Goal: Find contact information: Find contact information

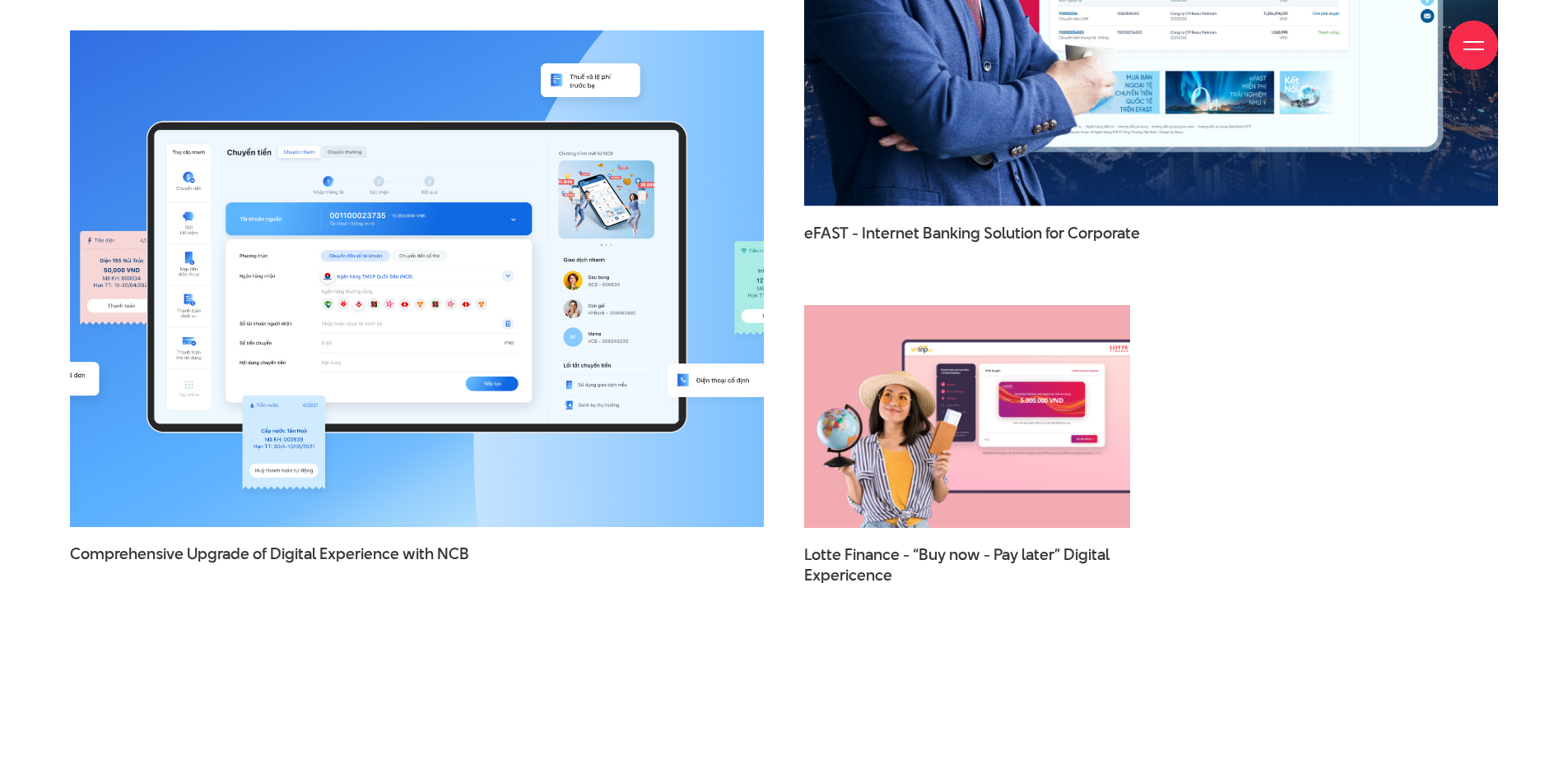
scroll to position [2557, 0]
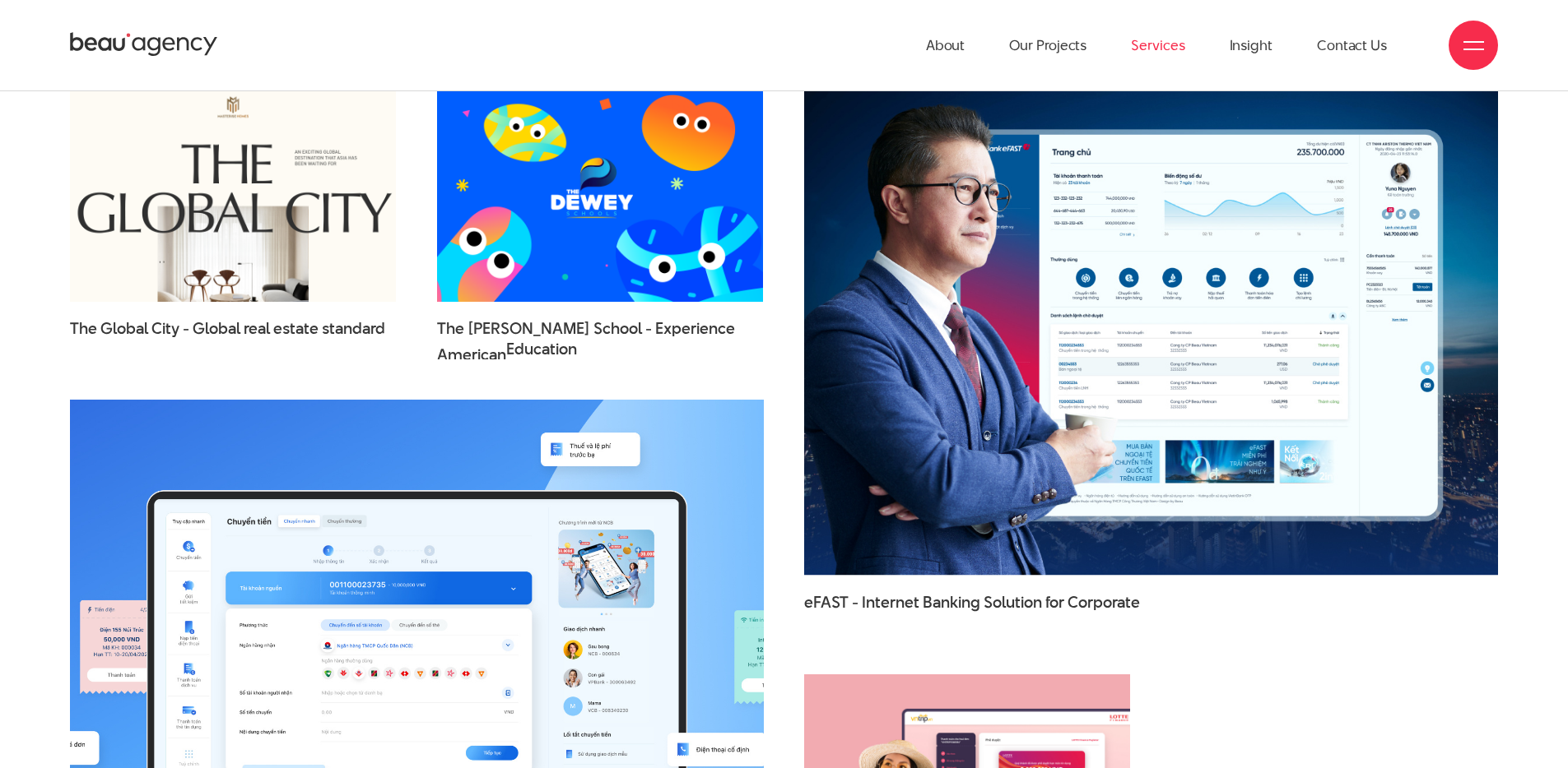
click at [1159, 48] on link "Services" at bounding box center [1158, 45] width 53 height 90
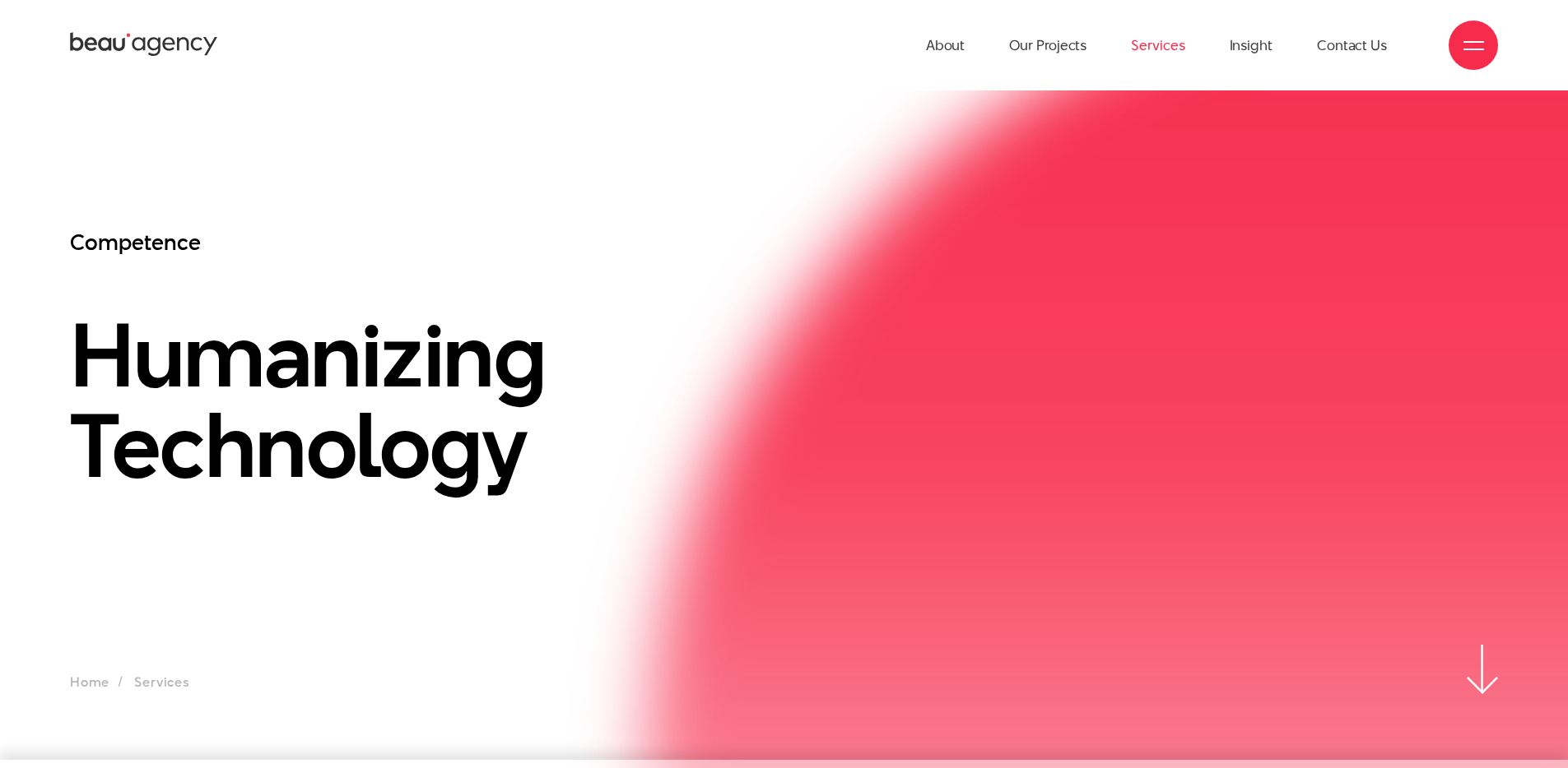
click at [1155, 40] on link "Services" at bounding box center [1158, 45] width 53 height 90
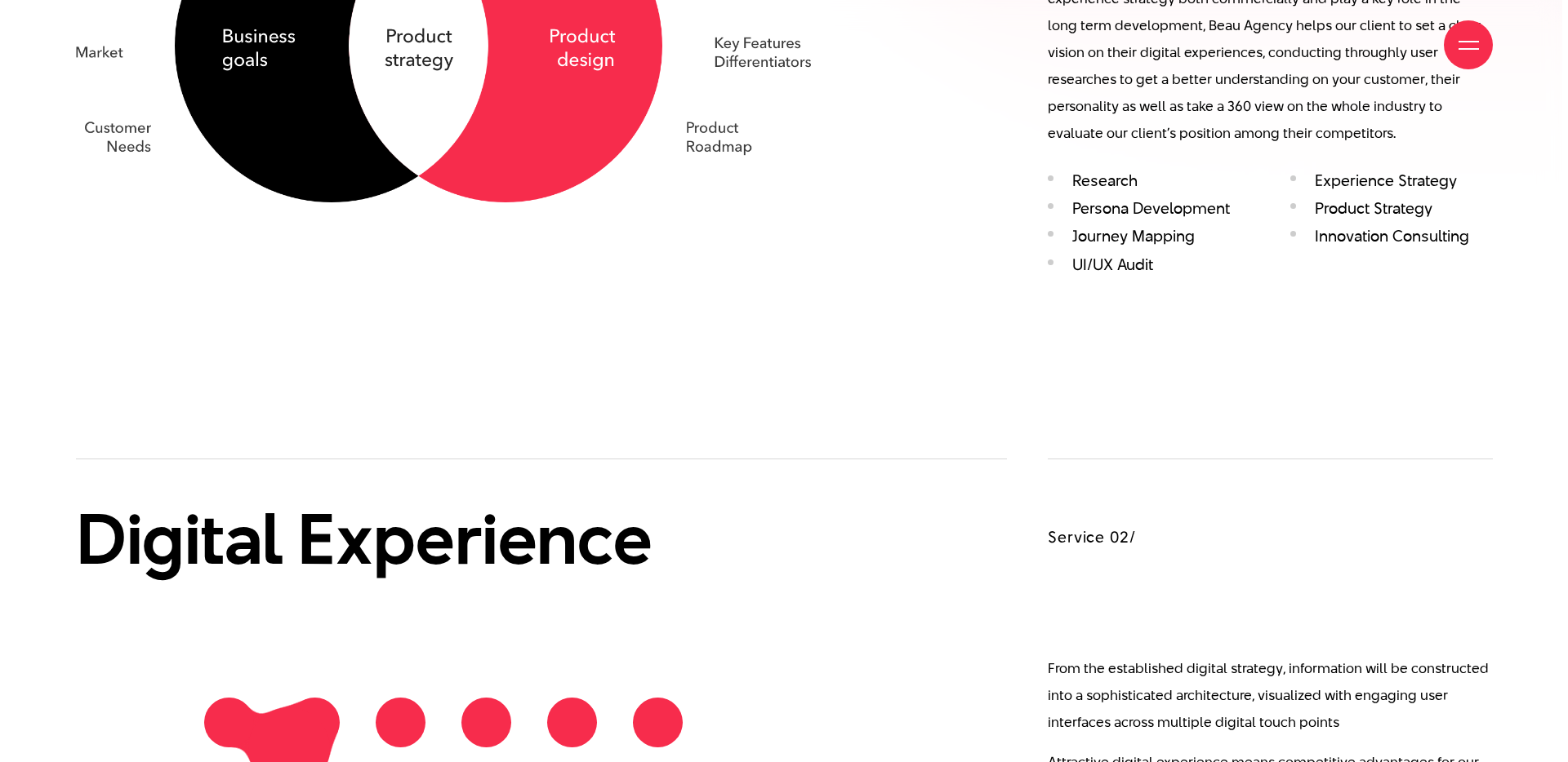
scroll to position [2209, 0]
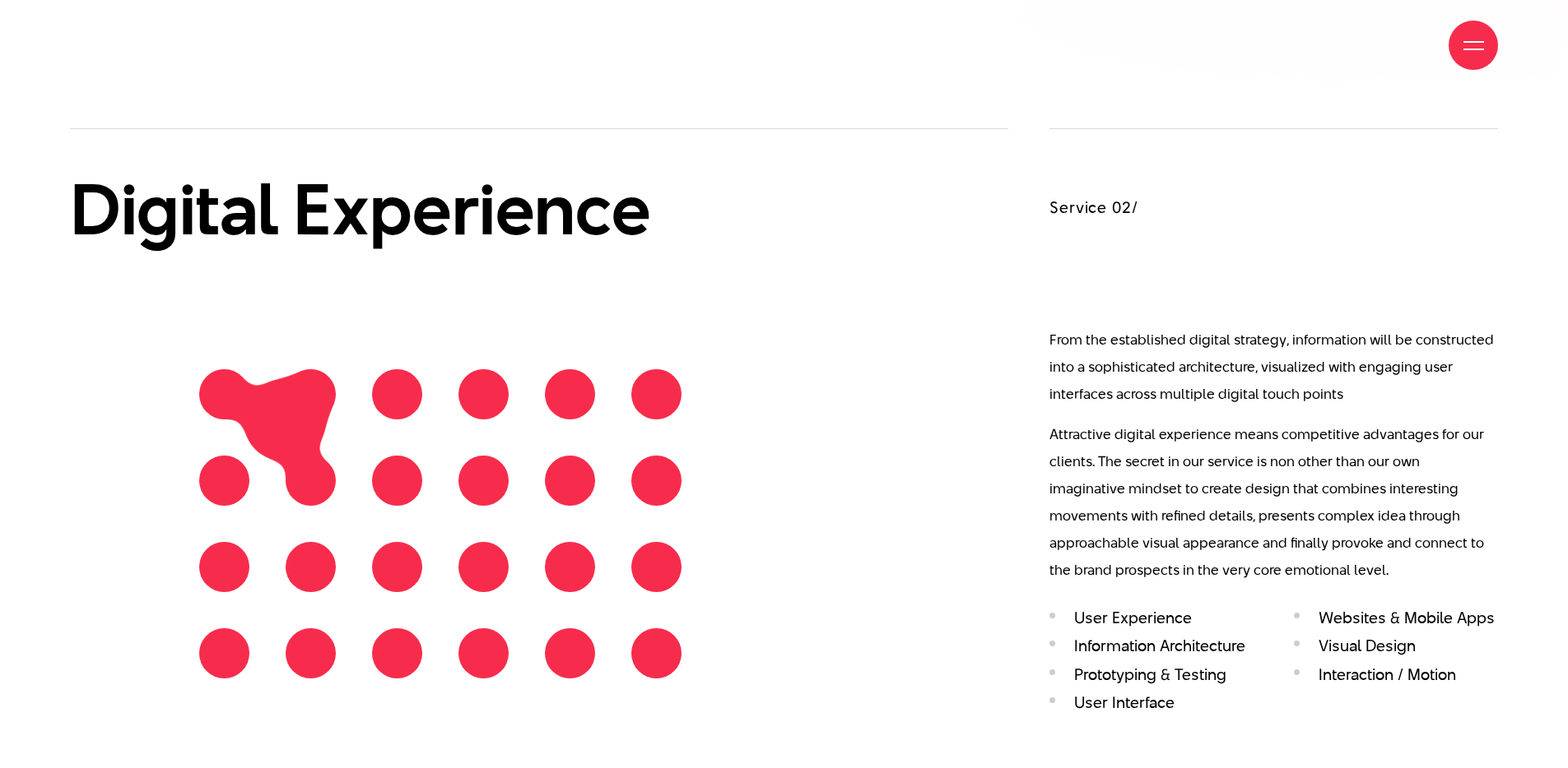
click at [1475, 41] on span at bounding box center [1473, 42] width 20 height 2
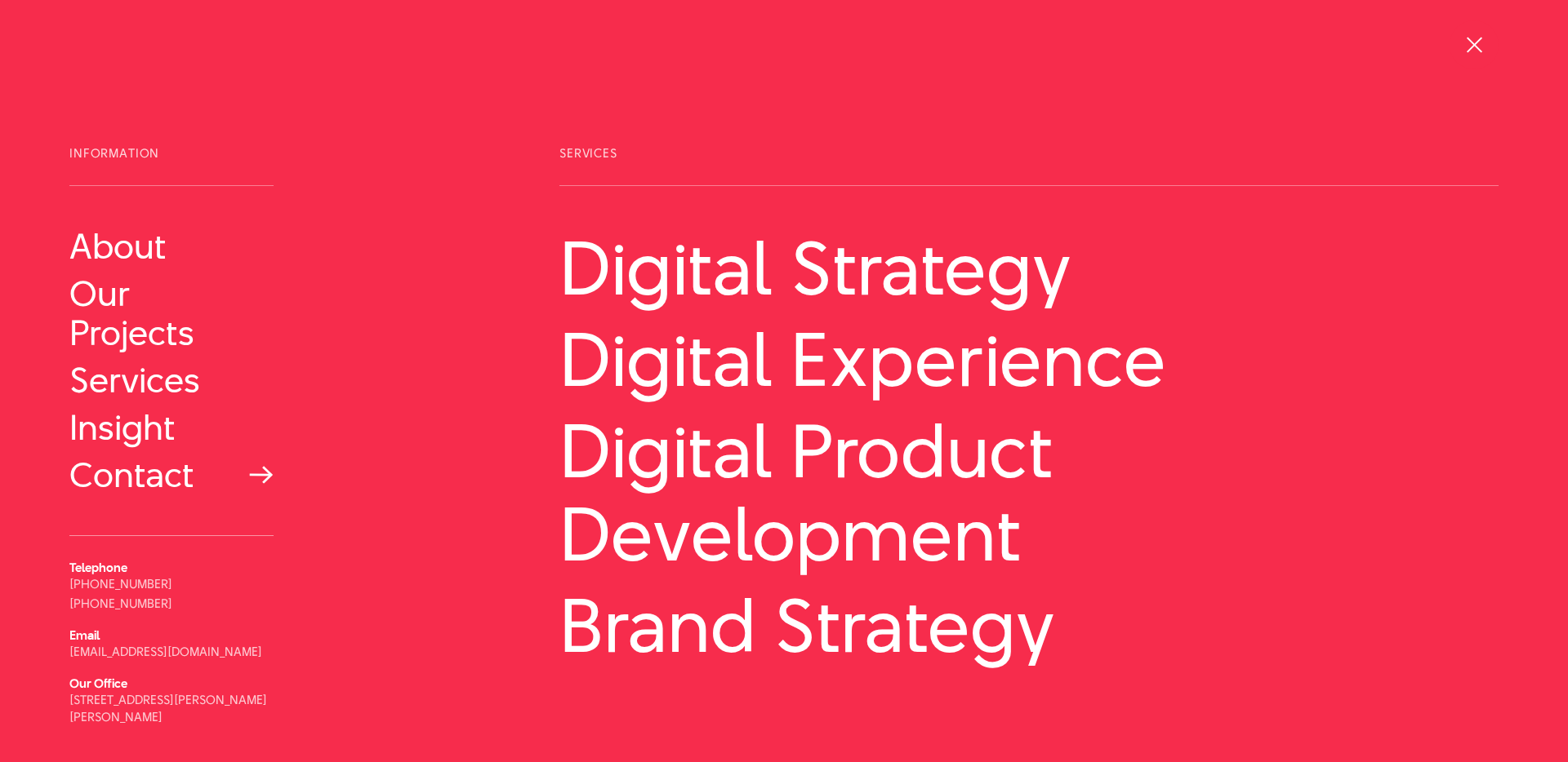
click at [119, 475] on link "Contact" at bounding box center [171, 475] width 204 height 40
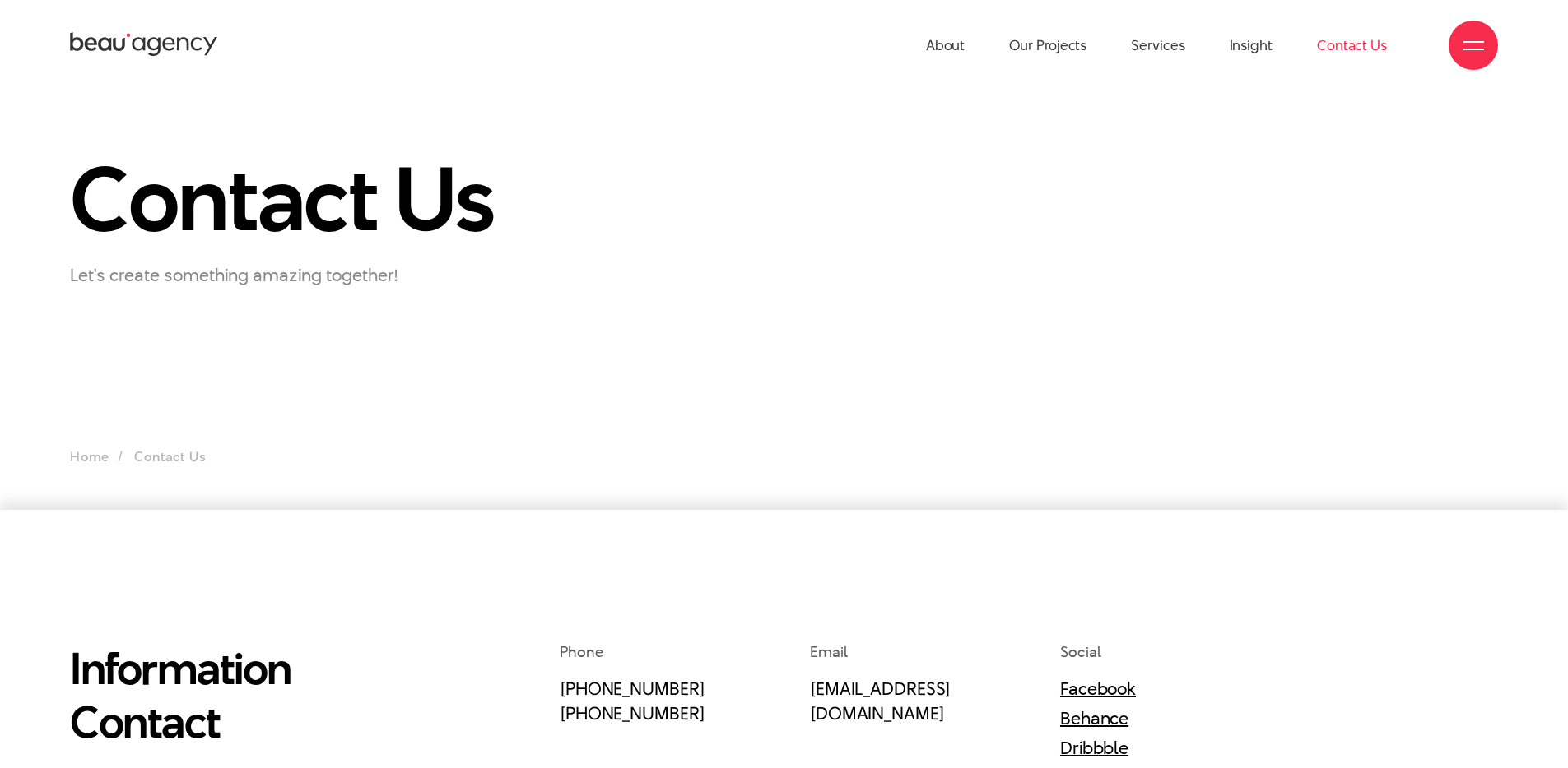
click at [240, 299] on section "Contact Us Let's create something amazing together! Home Contact Us" at bounding box center [784, 300] width 1568 height 420
drag, startPoint x: 72, startPoint y: 282, endPoint x: 398, endPoint y: 274, distance: 326.1
click at [398, 274] on p "Let's create something amazing together!" at bounding box center [276, 275] width 411 height 27
copy p "Let's create something amazing together!"
